Goal: Download file/media

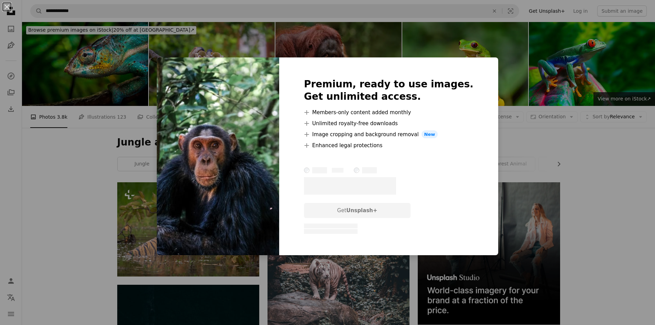
scroll to position [642, 0]
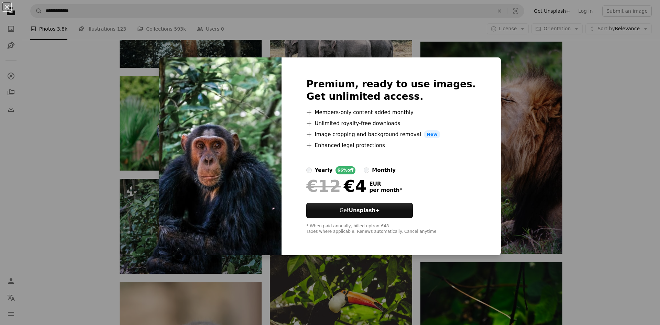
click at [601, 140] on div "An X shape Premium, ready to use images. Get unlimited access. A plus sign Memb…" at bounding box center [330, 162] width 660 height 325
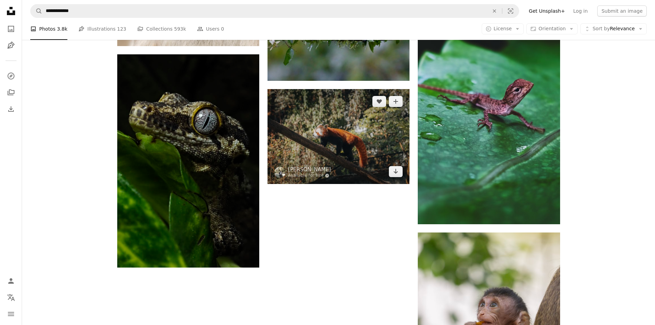
scroll to position [1113, 0]
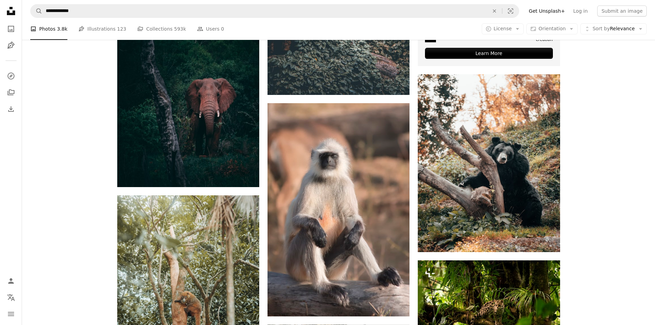
scroll to position [0, 0]
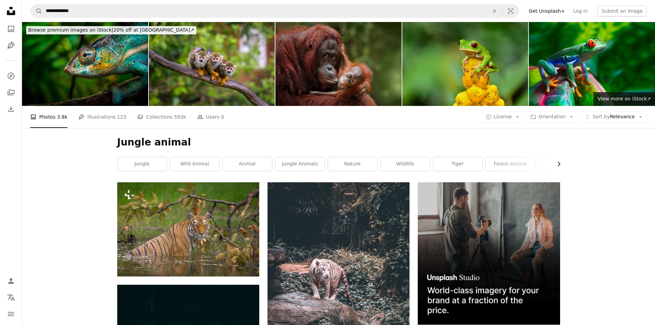
click at [558, 161] on icon "Chevron right" at bounding box center [558, 164] width 7 height 7
click at [558, 157] on link "forest" at bounding box center [534, 164] width 49 height 14
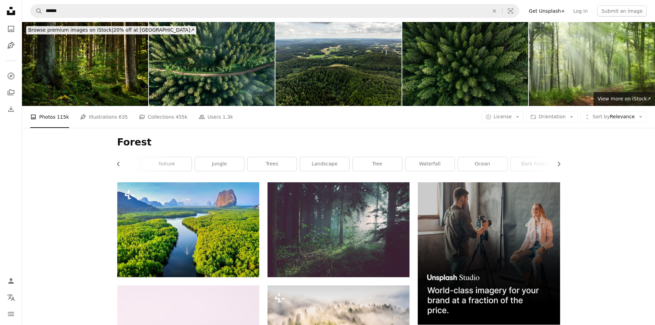
click at [41, 106] on li "A photo Photos 115k" at bounding box center [49, 117] width 39 height 22
click at [12, 13] on icon at bounding box center [11, 11] width 8 height 8
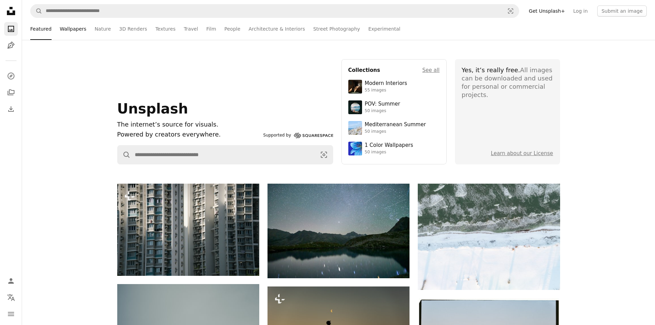
click at [73, 32] on link "Wallpapers" at bounding box center [73, 29] width 26 height 22
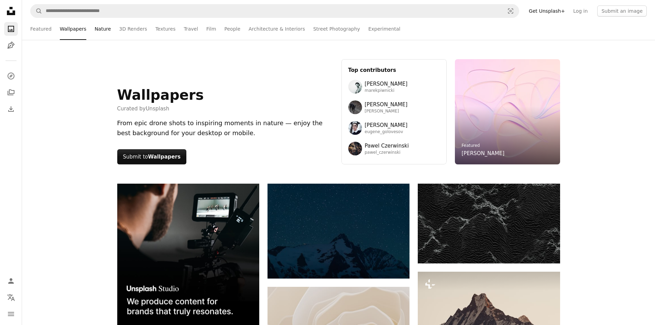
click at [104, 31] on link "Nature" at bounding box center [103, 29] width 16 height 22
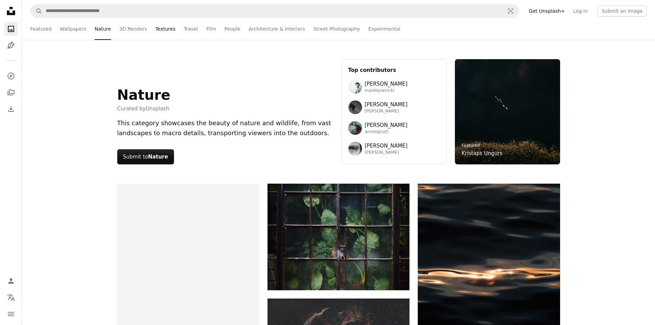
click at [155, 30] on link "Textures" at bounding box center [165, 29] width 20 height 22
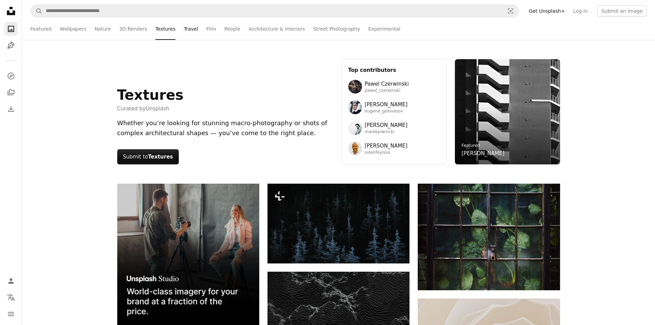
click at [184, 30] on link "Travel" at bounding box center [191, 29] width 14 height 22
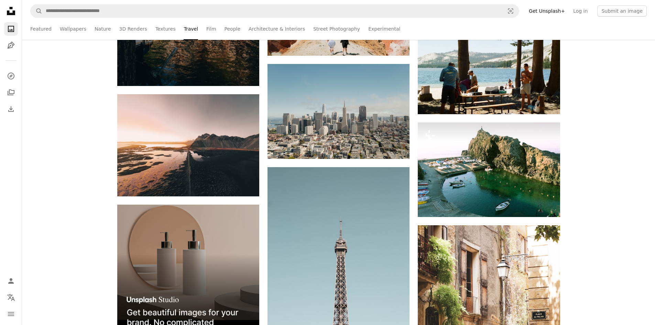
scroll to position [1833, 0]
